Goal: Task Accomplishment & Management: Complete application form

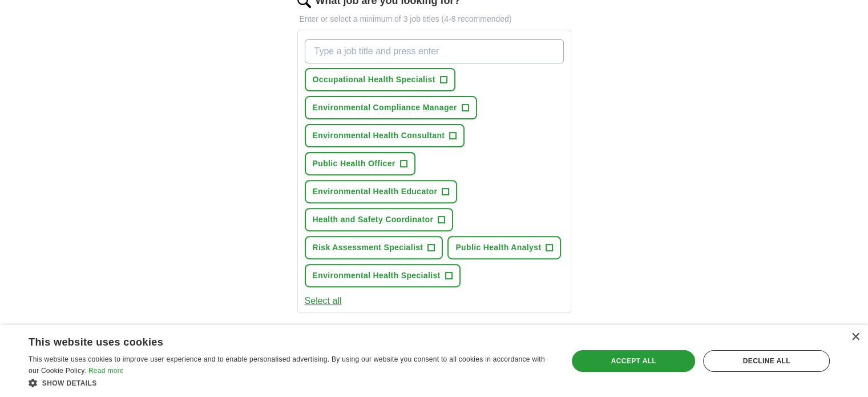
scroll to position [402, 0]
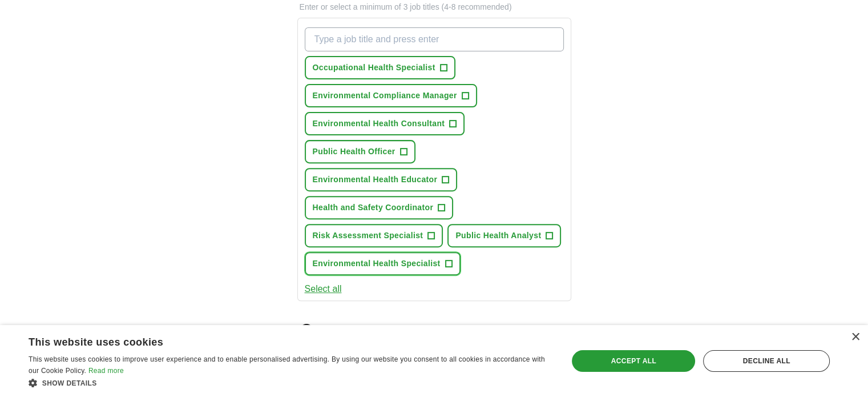
click at [448, 259] on span "+" at bounding box center [448, 263] width 7 height 9
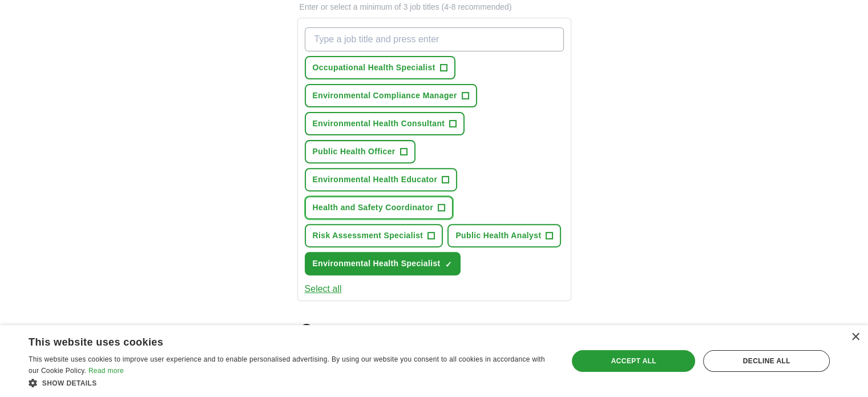
click at [440, 203] on span "+" at bounding box center [441, 207] width 7 height 9
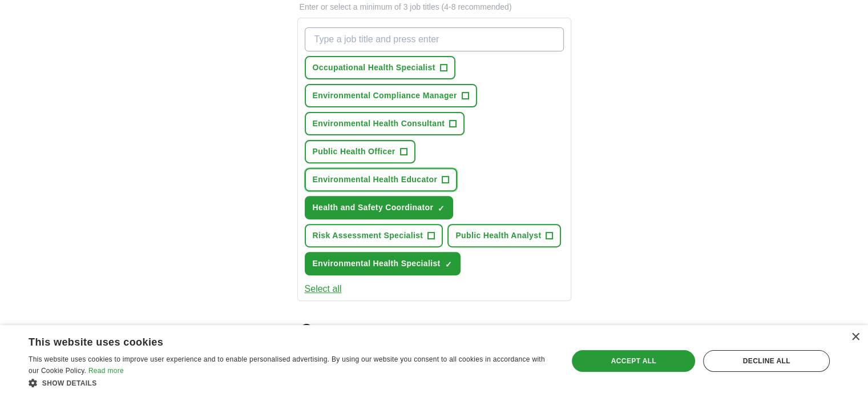
click at [444, 175] on span "+" at bounding box center [445, 179] width 7 height 9
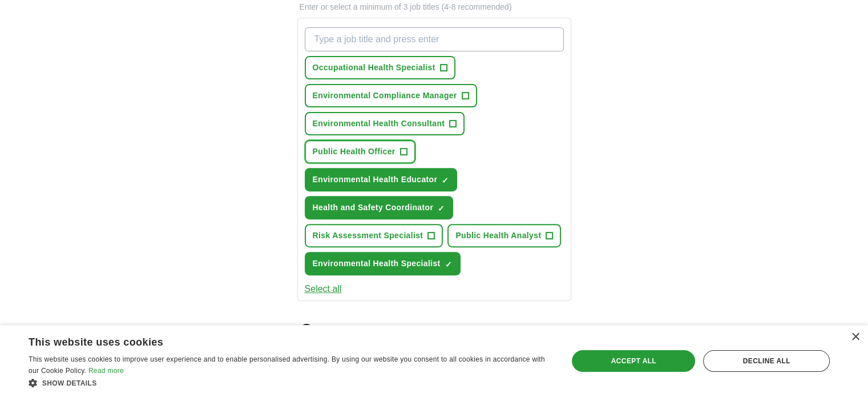
click at [401, 147] on span "+" at bounding box center [403, 151] width 7 height 9
click at [323, 284] on button "Select all" at bounding box center [323, 289] width 37 height 14
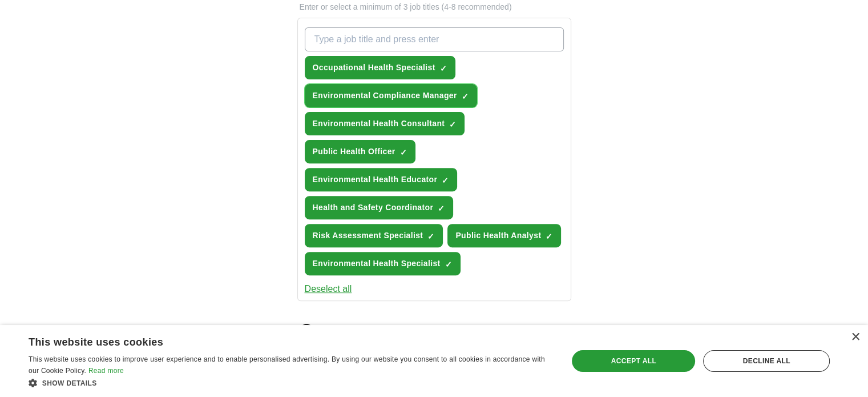
click at [0, 0] on span "×" at bounding box center [0, 0] width 0 height 0
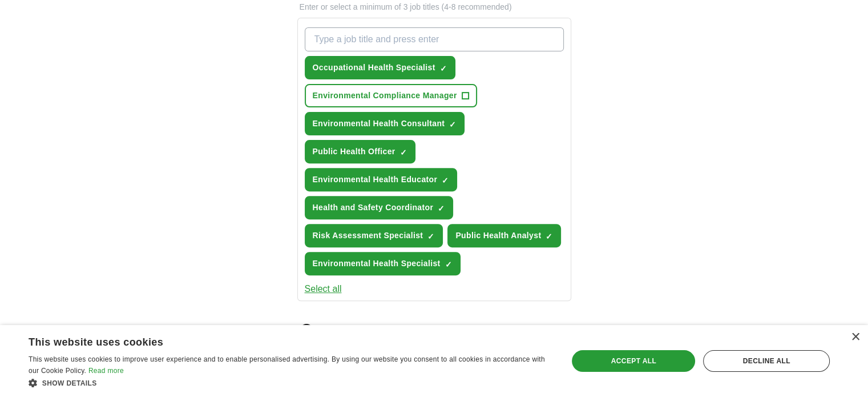
click at [418, 140] on div "Occupational Health Specialist ✓ × Environmental Compliance Manager + Environme…" at bounding box center [435, 151] width 264 height 257
click at [631, 358] on div "Accept all" at bounding box center [633, 361] width 123 height 22
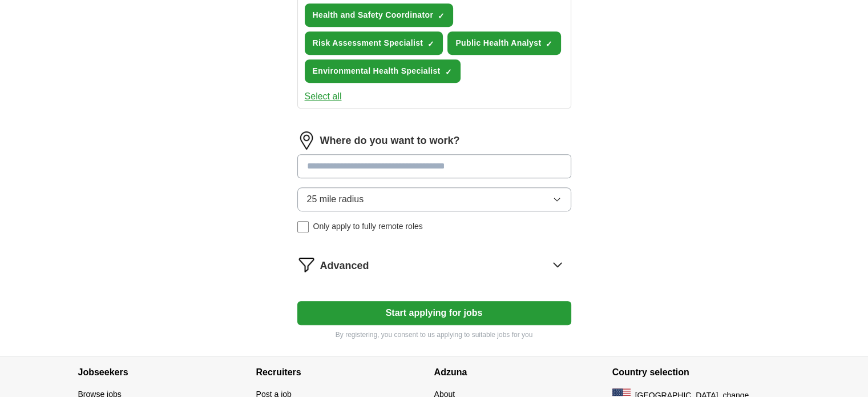
scroll to position [605, 0]
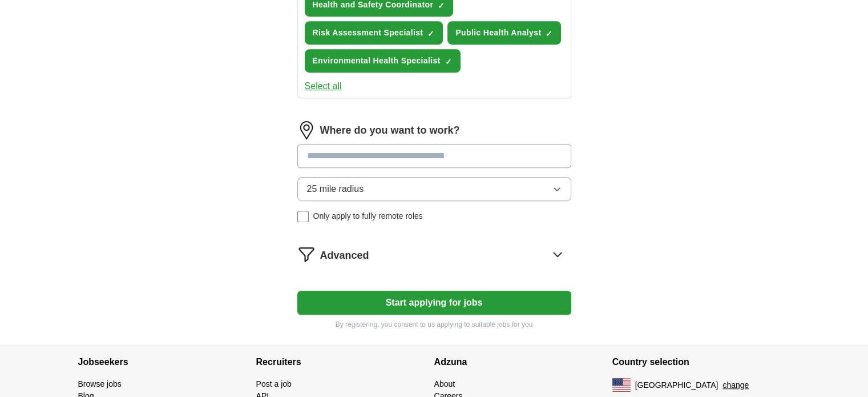
click at [555, 184] on icon "button" at bounding box center [557, 188] width 9 height 9
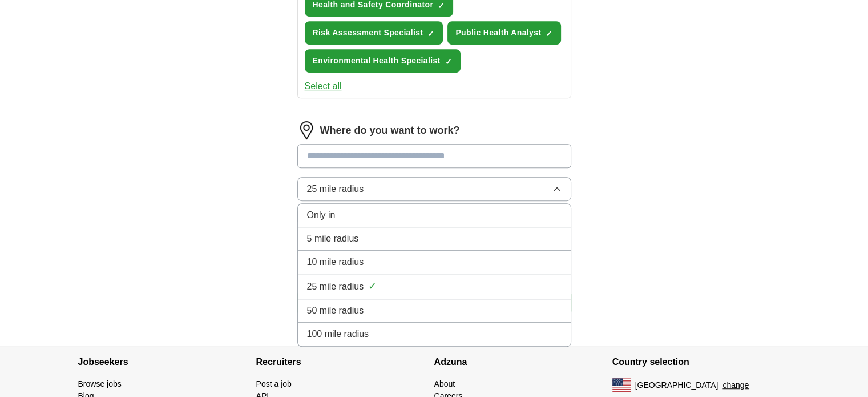
click at [360, 304] on span "50 mile radius" at bounding box center [335, 311] width 57 height 14
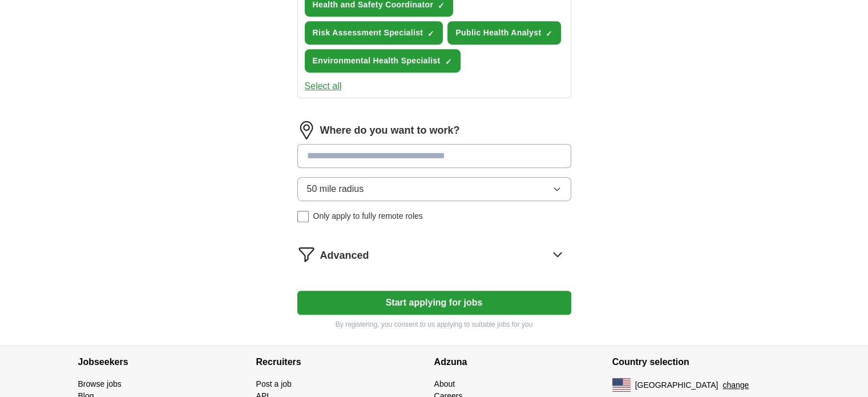
click at [349, 248] on span "Advanced" at bounding box center [344, 255] width 49 height 15
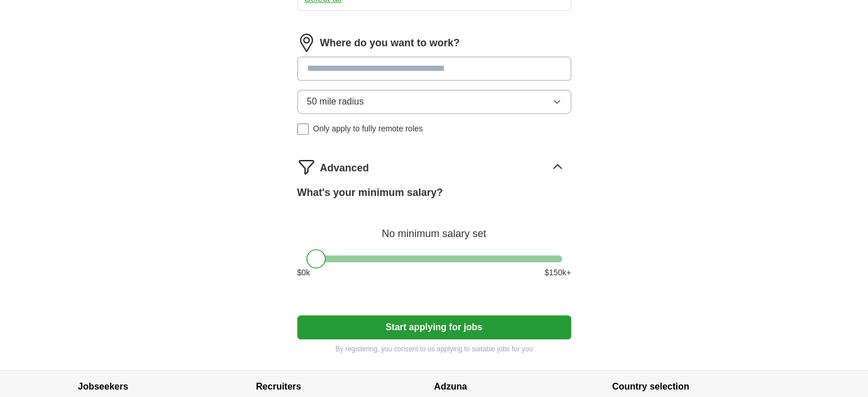
scroll to position [708, 0]
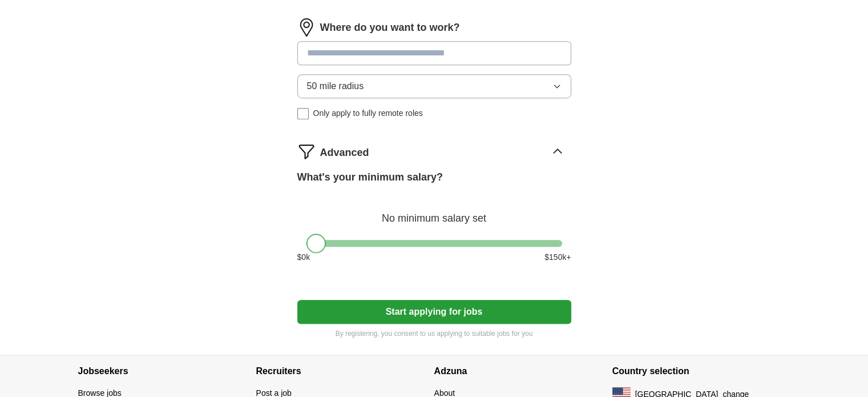
click at [315, 237] on div at bounding box center [316, 242] width 19 height 19
click at [299, 253] on span "$ 0 k" at bounding box center [303, 257] width 13 height 12
click at [311, 253] on div "$ 0 k $ 150 k+" at bounding box center [434, 257] width 274 height 12
click at [326, 240] on div at bounding box center [435, 243] width 256 height 7
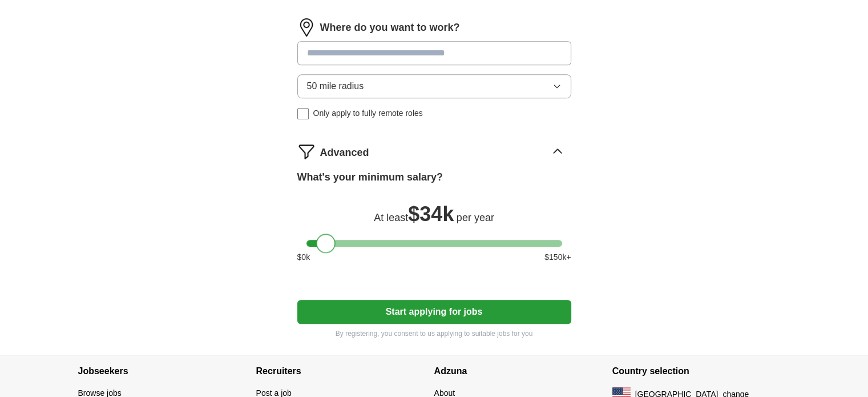
click at [326, 239] on div at bounding box center [325, 242] width 19 height 19
click at [322, 239] on div at bounding box center [325, 242] width 19 height 19
click at [368, 240] on div at bounding box center [435, 243] width 256 height 7
click at [438, 305] on button "Start applying for jobs" at bounding box center [434, 312] width 274 height 24
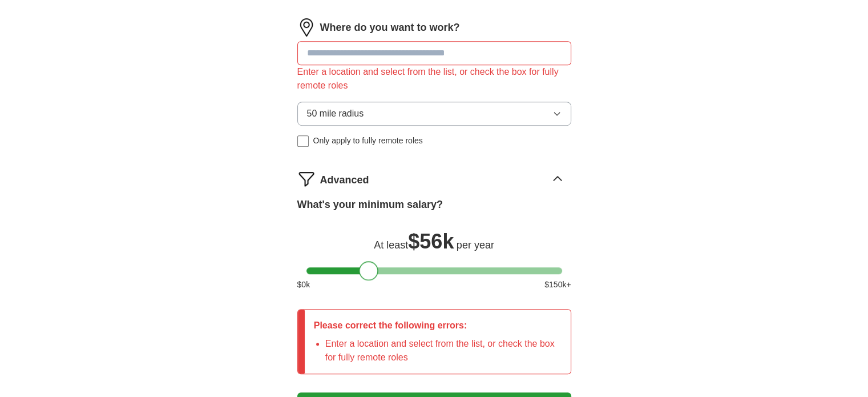
click at [374, 266] on div at bounding box center [368, 270] width 19 height 19
click at [368, 265] on div at bounding box center [368, 270] width 19 height 19
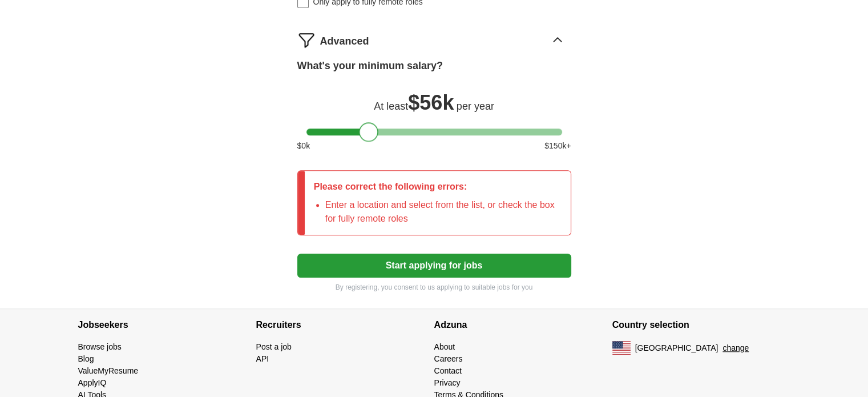
scroll to position [862, 0]
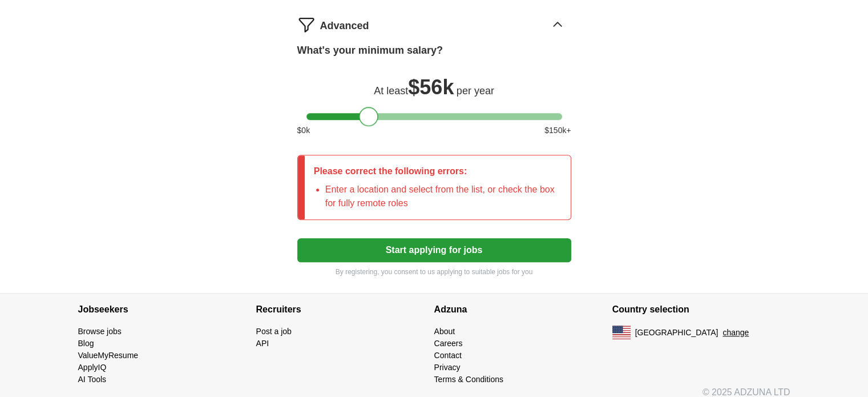
click at [365, 115] on div at bounding box center [368, 116] width 19 height 19
click at [434, 244] on button "Start applying for jobs" at bounding box center [434, 250] width 274 height 24
click at [454, 245] on button "Start applying for jobs" at bounding box center [434, 250] width 274 height 24
click at [300, 124] on span "$ 0 k" at bounding box center [303, 130] width 13 height 12
click at [315, 125] on div "$ 0 k $ 150 k+" at bounding box center [434, 130] width 274 height 12
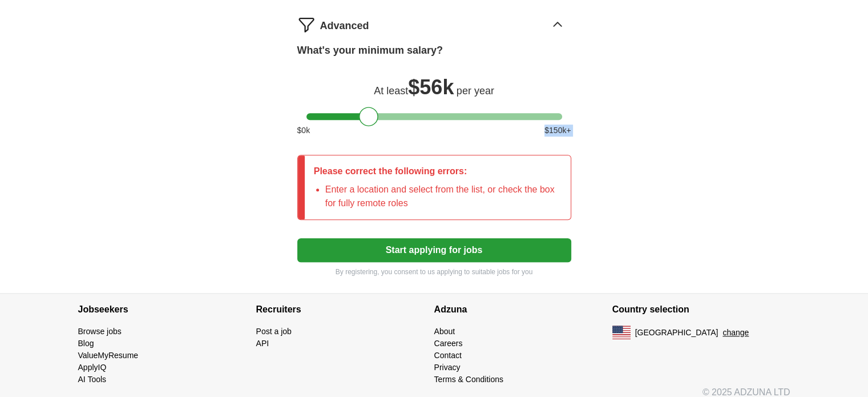
drag, startPoint x: 315, startPoint y: 125, endPoint x: 304, endPoint y: 163, distance: 39.2
click at [313, 338] on li "API" at bounding box center [345, 343] width 178 height 12
click at [425, 244] on button "Start applying for jobs" at bounding box center [434, 250] width 274 height 24
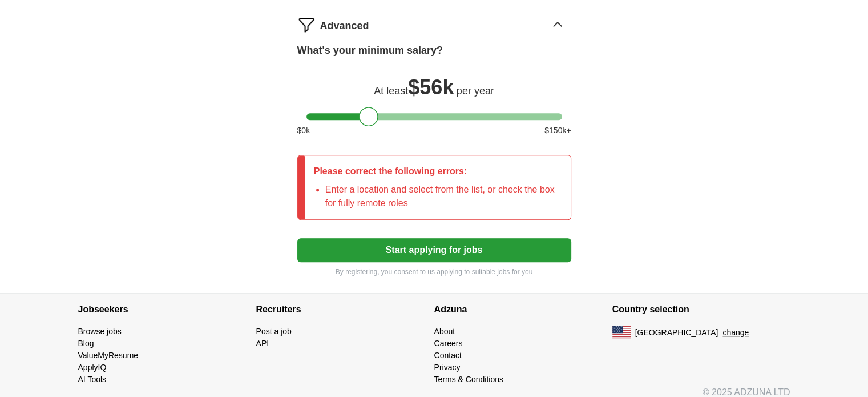
click at [556, 22] on icon at bounding box center [557, 24] width 7 height 4
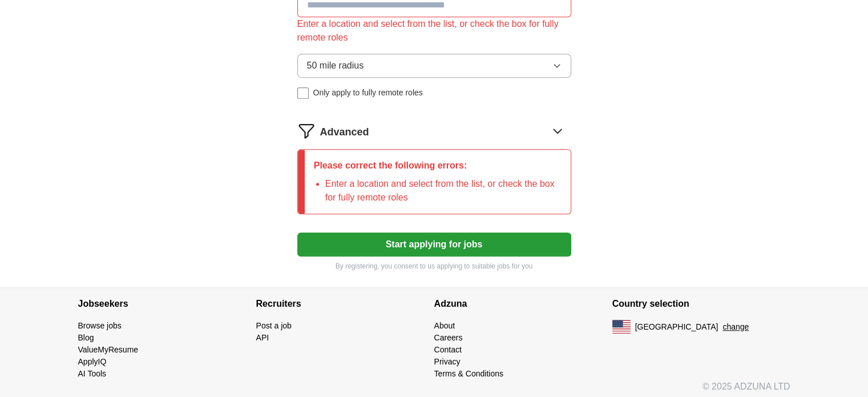
click at [414, 238] on button "Start applying for jobs" at bounding box center [434, 244] width 274 height 24
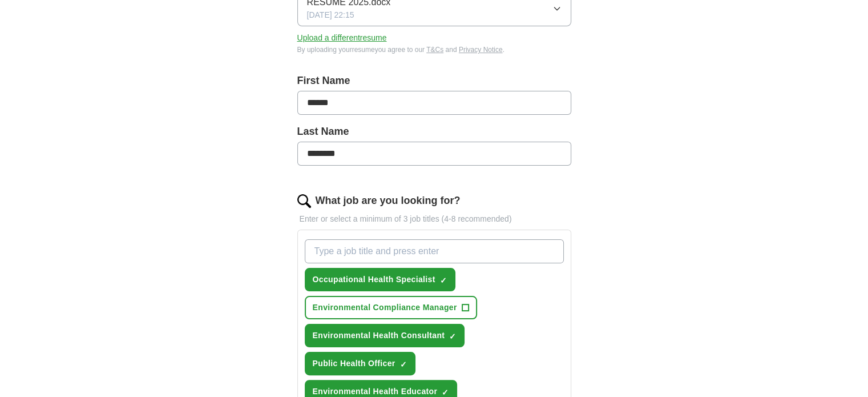
scroll to position [0, 0]
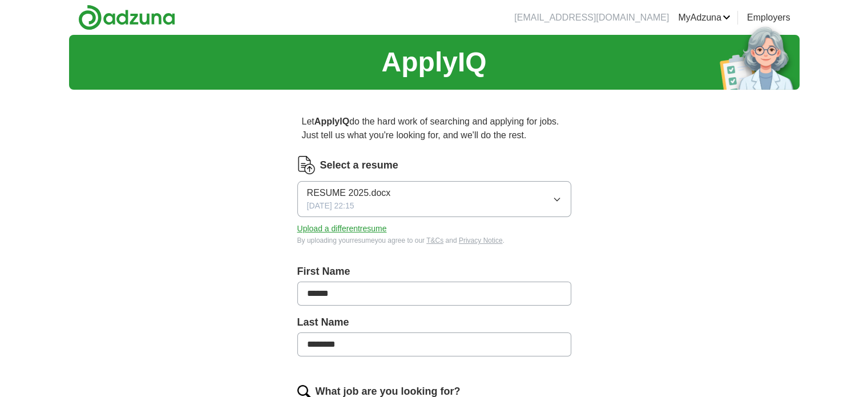
click at [0, 0] on link "Resumes" at bounding box center [0, 0] width 0 height 0
